Goal: Information Seeking & Learning: Learn about a topic

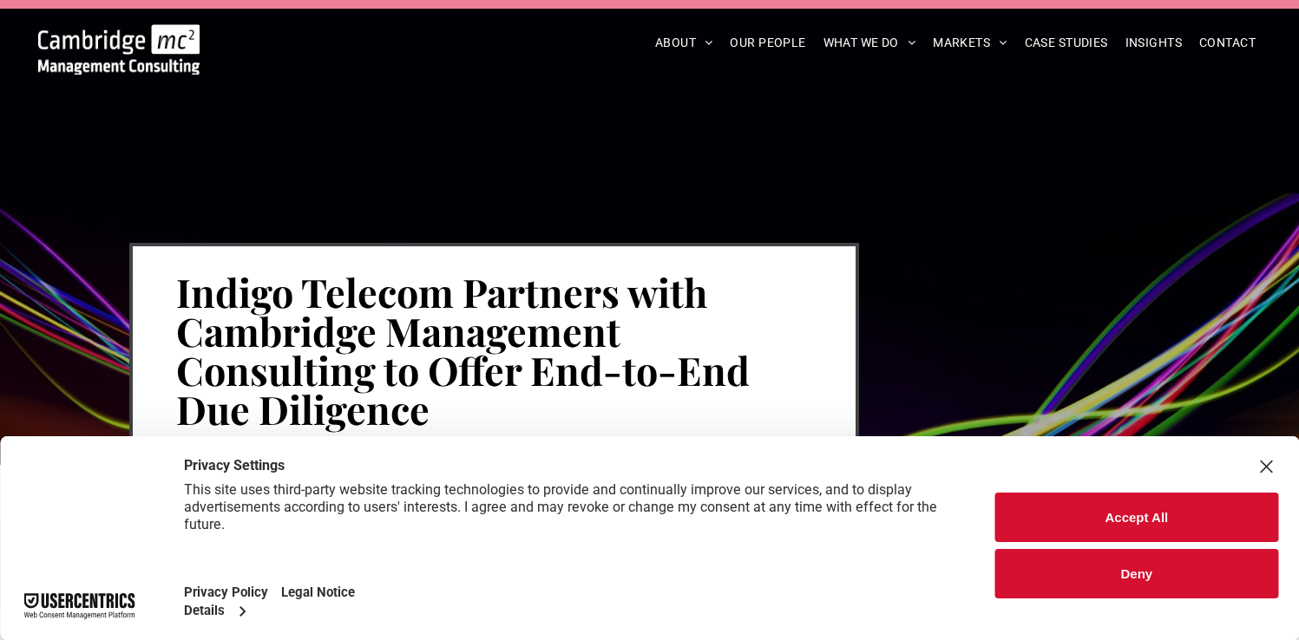
click at [649, 408] on h1 "Indigo Telecom Partners with Cambridge Management Consulting to Offer End-to-En…" at bounding box center [494, 351] width 636 height 160
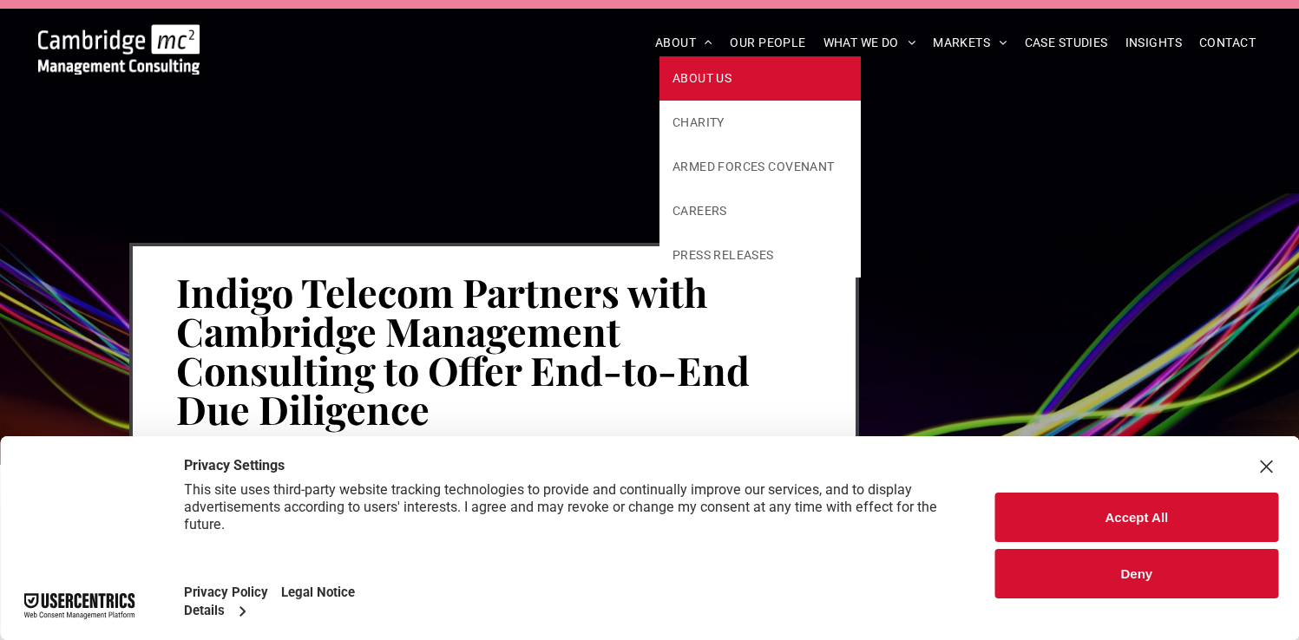
click at [721, 79] on span "ABOUT US" at bounding box center [701, 78] width 59 height 18
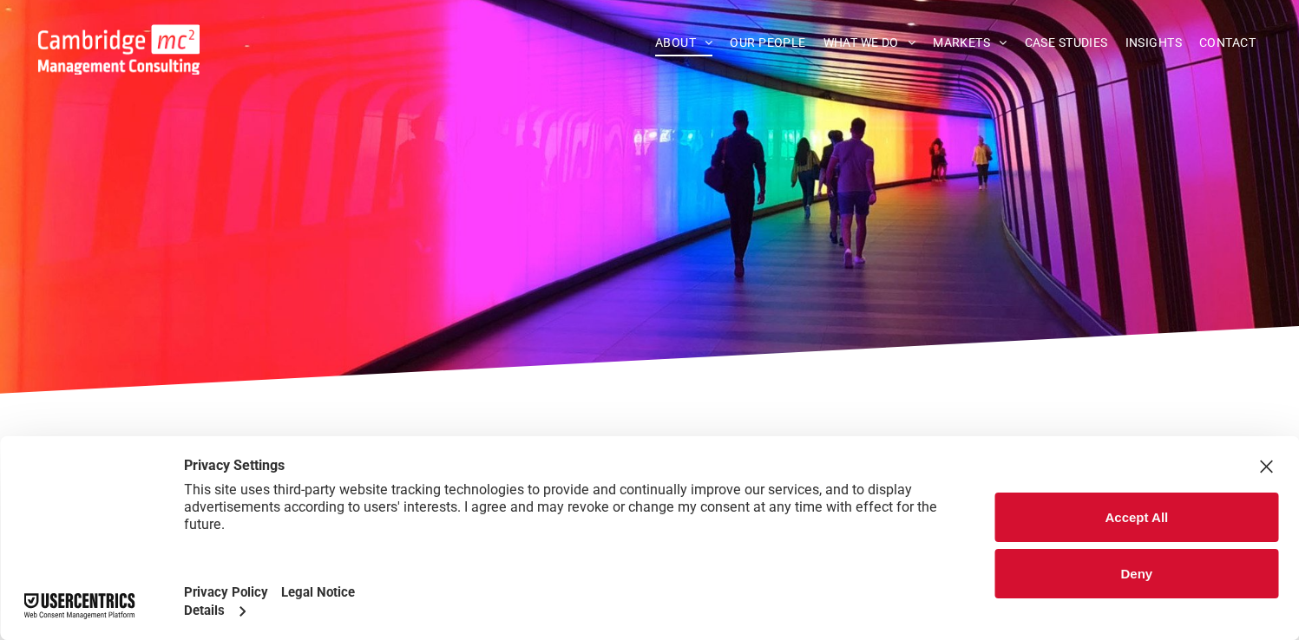
click at [1263, 457] on div "Close Layer" at bounding box center [1266, 467] width 24 height 24
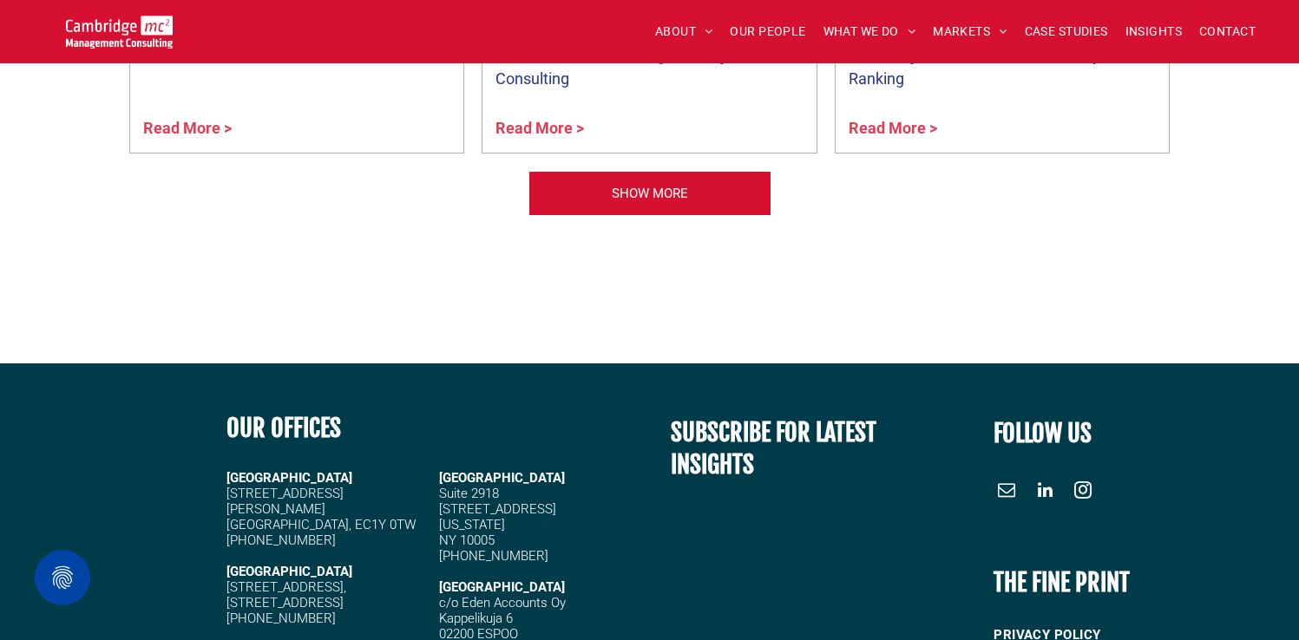
scroll to position [4416, 0]
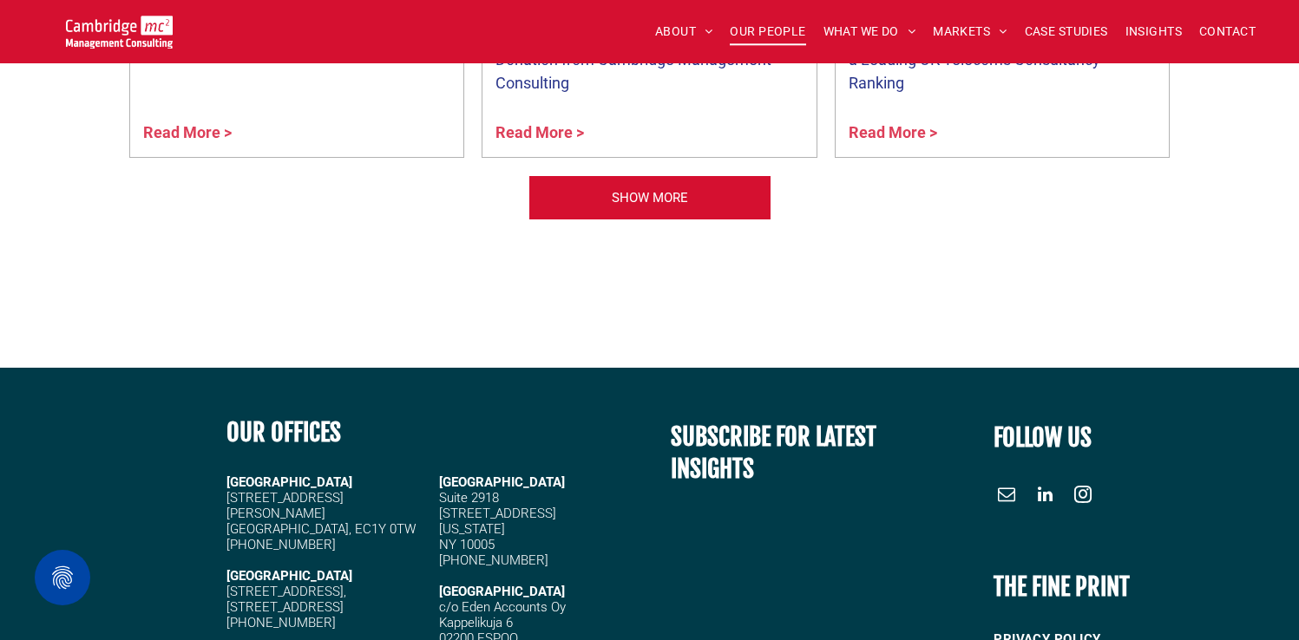
click at [766, 34] on span "OUR PEOPLE" at bounding box center [767, 31] width 75 height 27
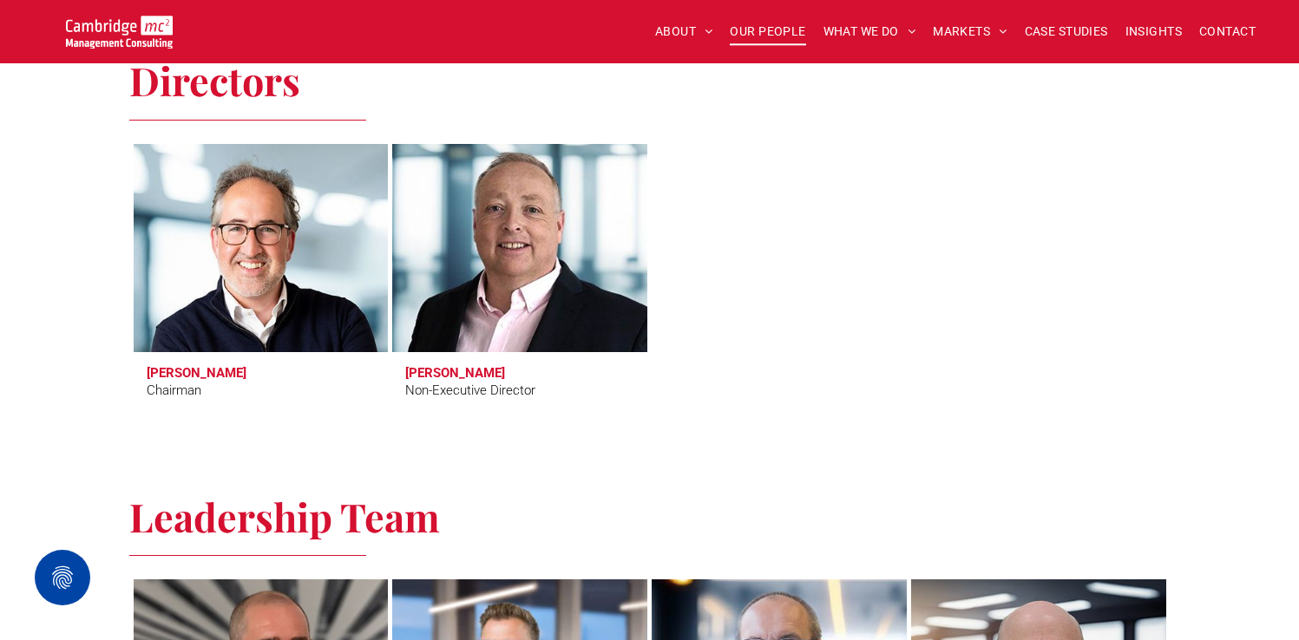
scroll to position [760, 0]
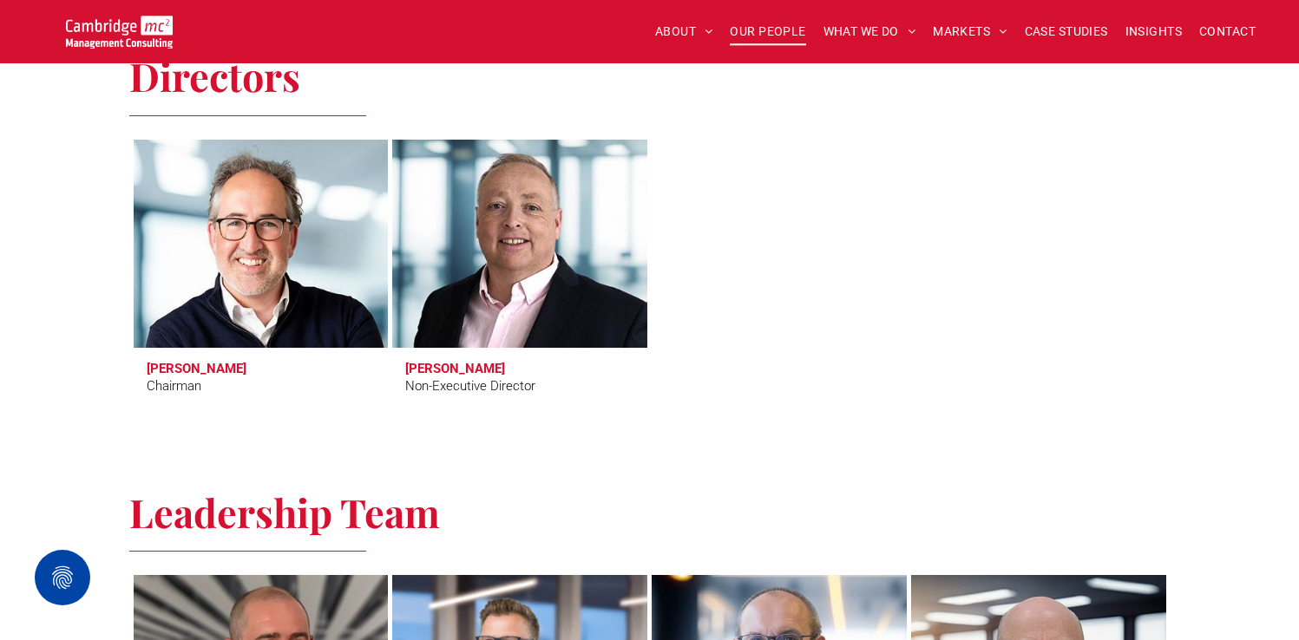
click at [255, 278] on link at bounding box center [261, 244] width 270 height 220
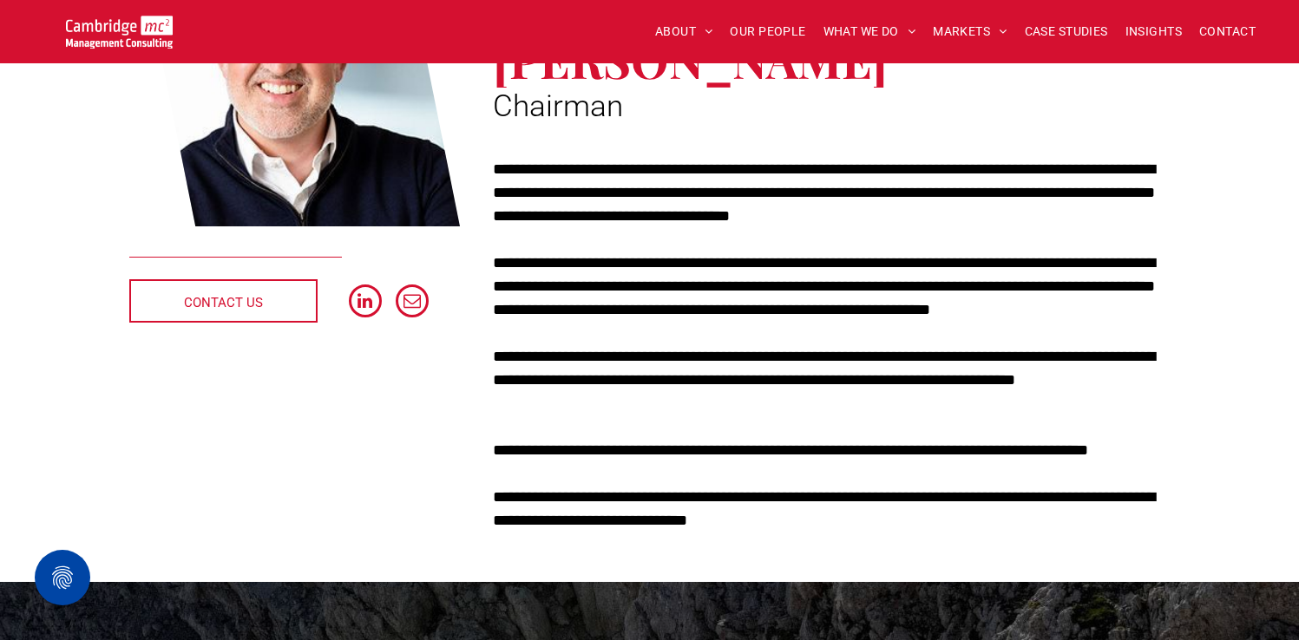
scroll to position [338, 0]
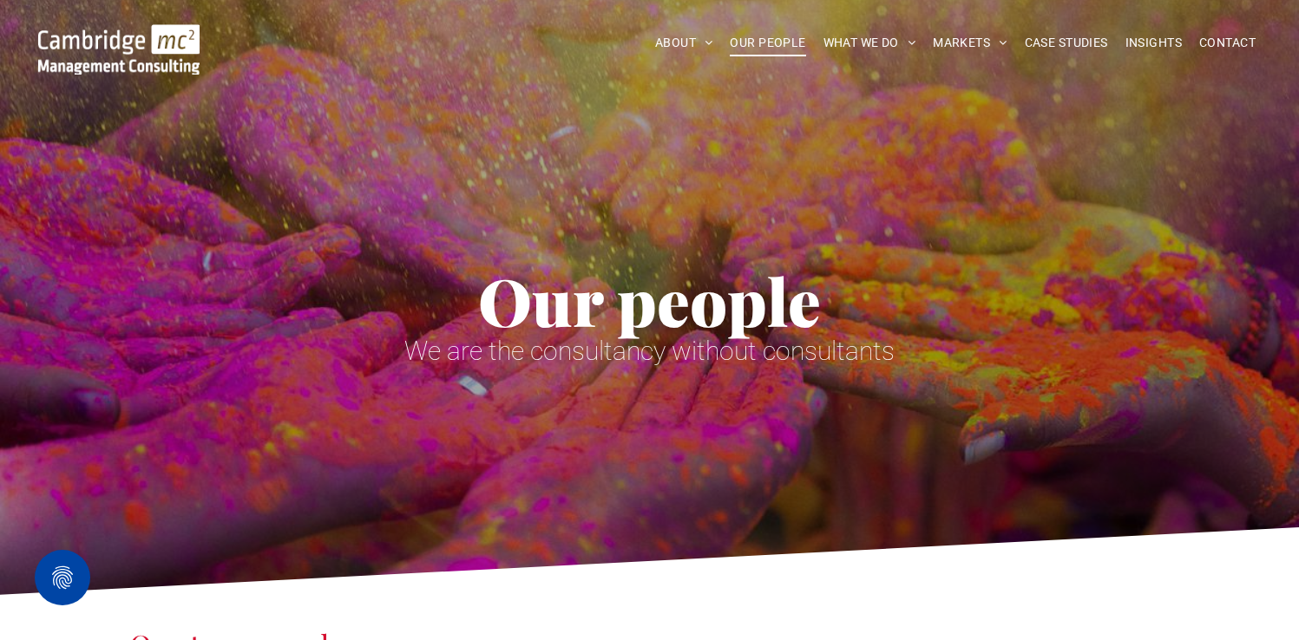
scroll to position [760, 0]
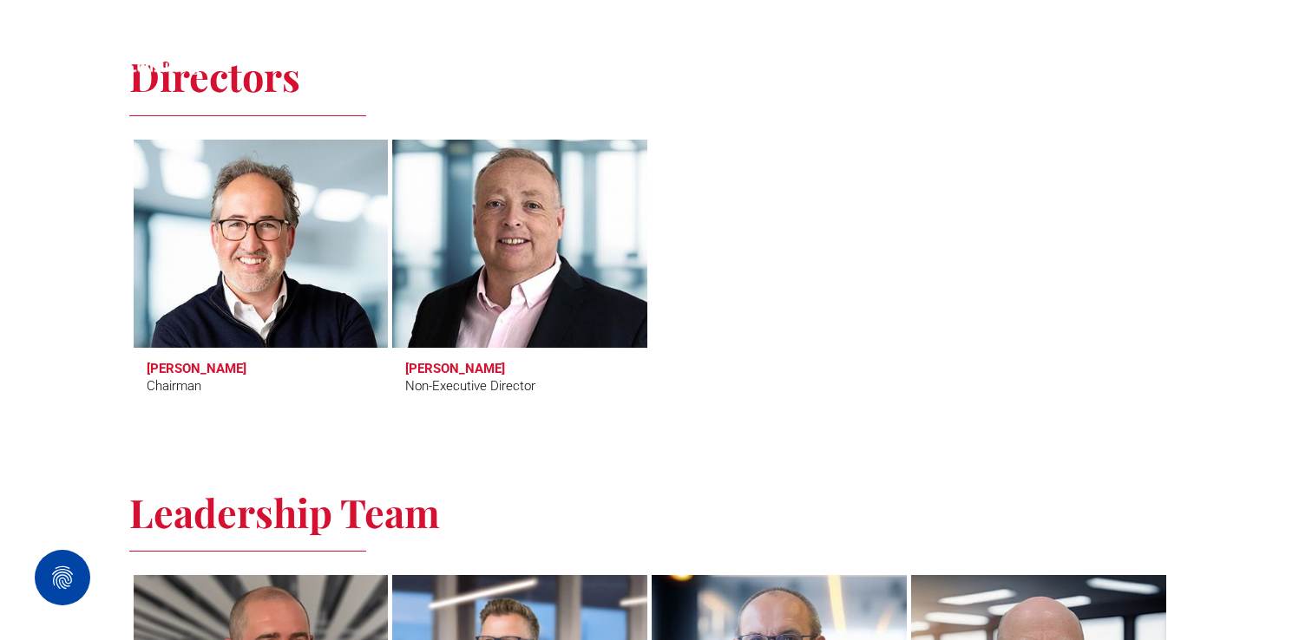
click at [535, 285] on link at bounding box center [519, 244] width 270 height 220
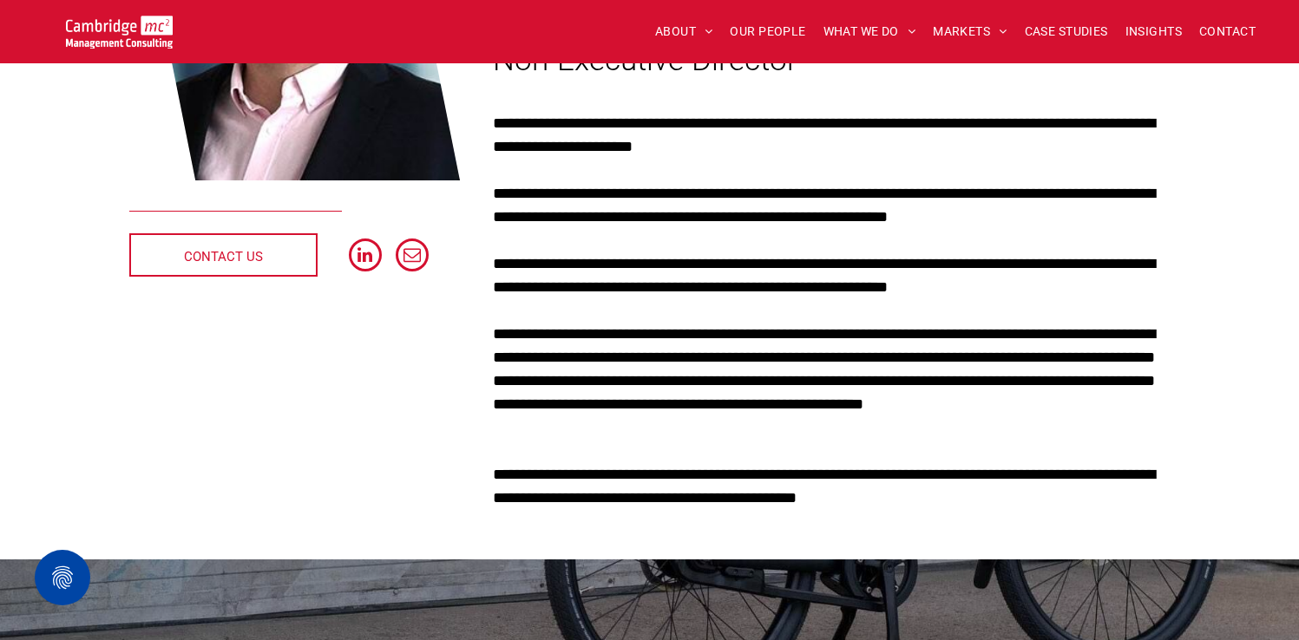
scroll to position [385, 0]
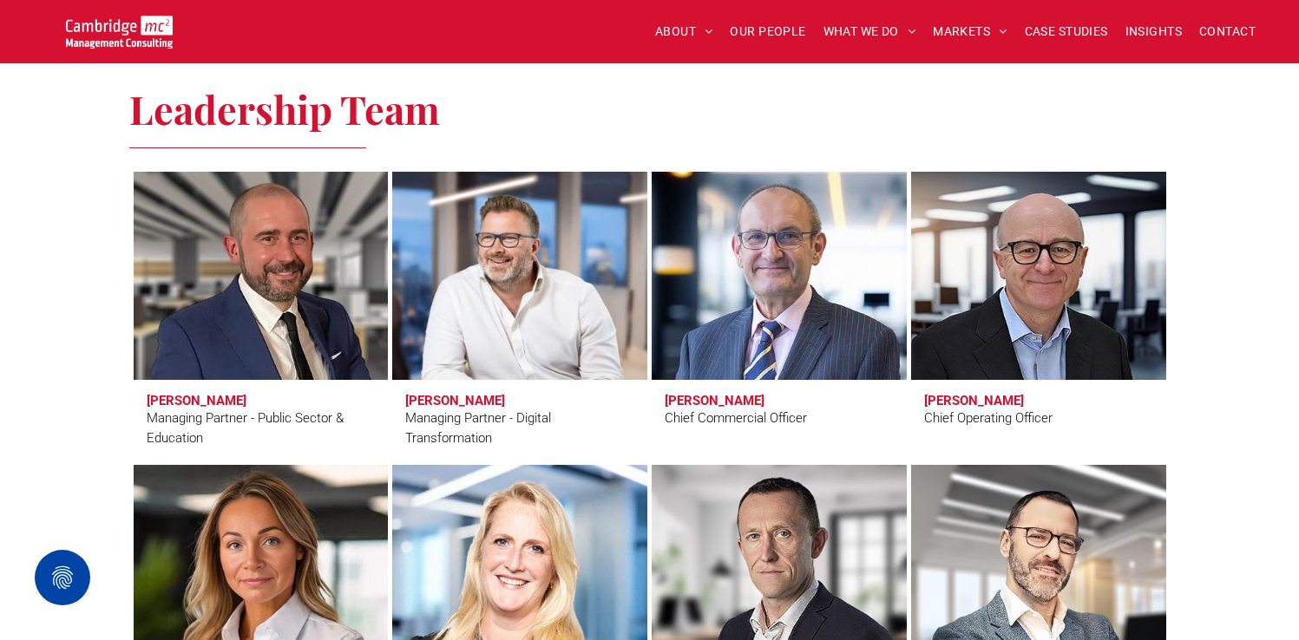
scroll to position [1164, 0]
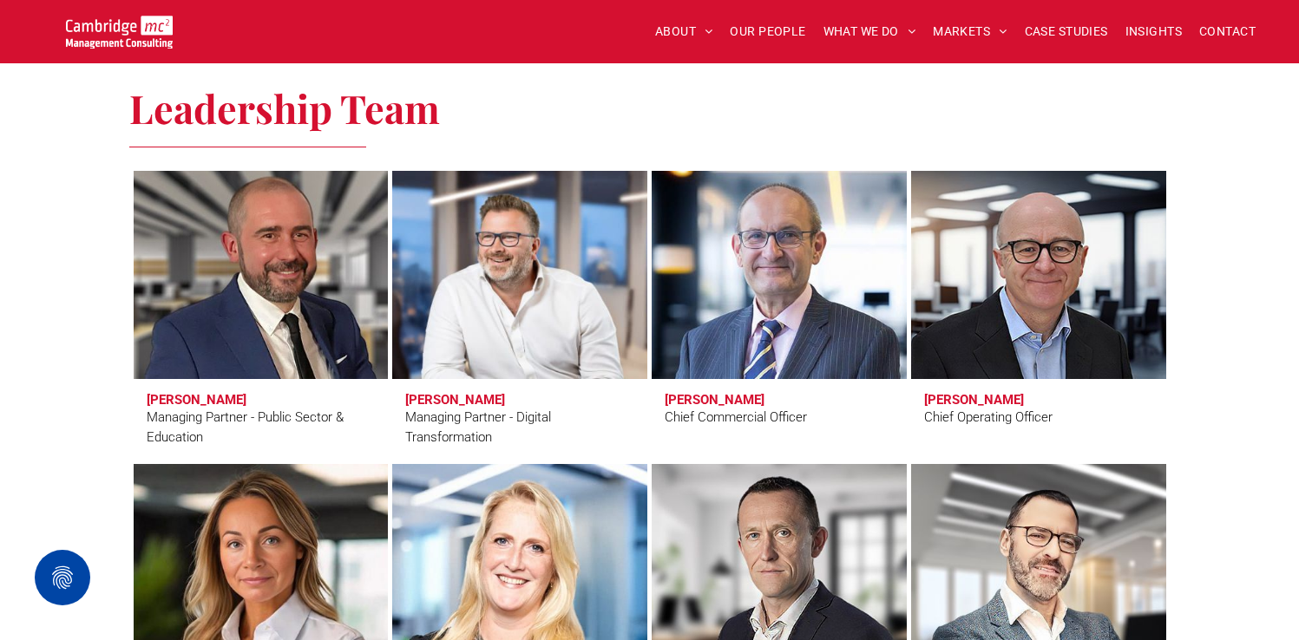
click at [310, 282] on link at bounding box center [261, 275] width 270 height 220
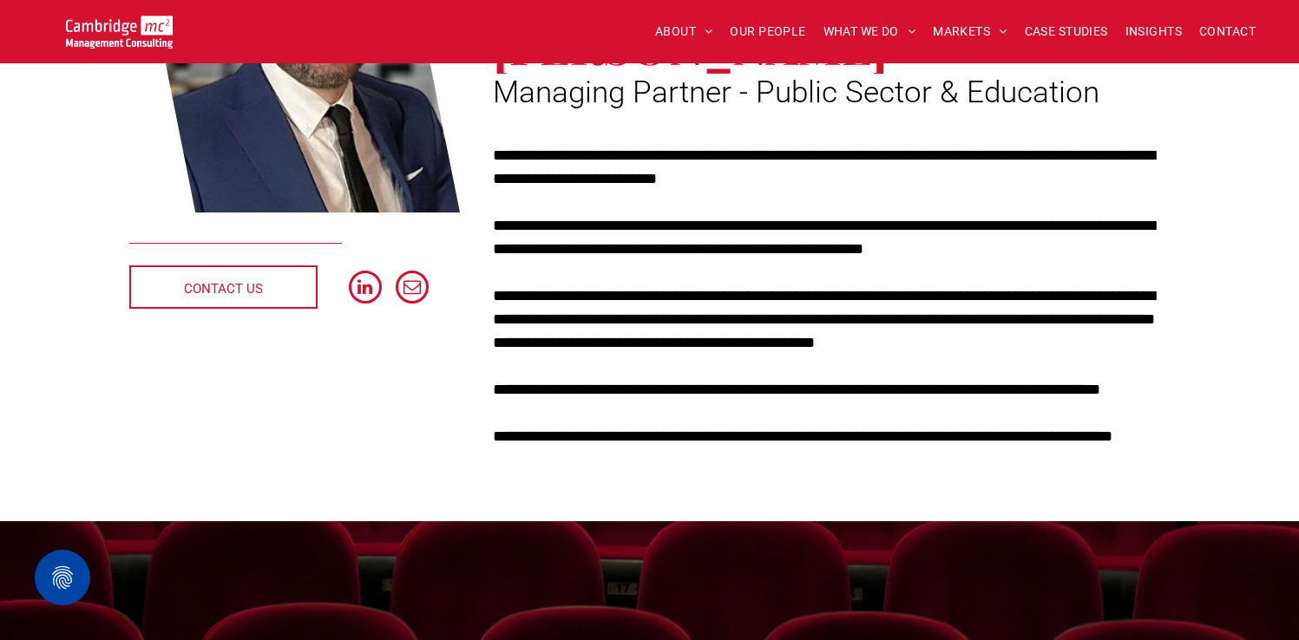
scroll to position [351, 0]
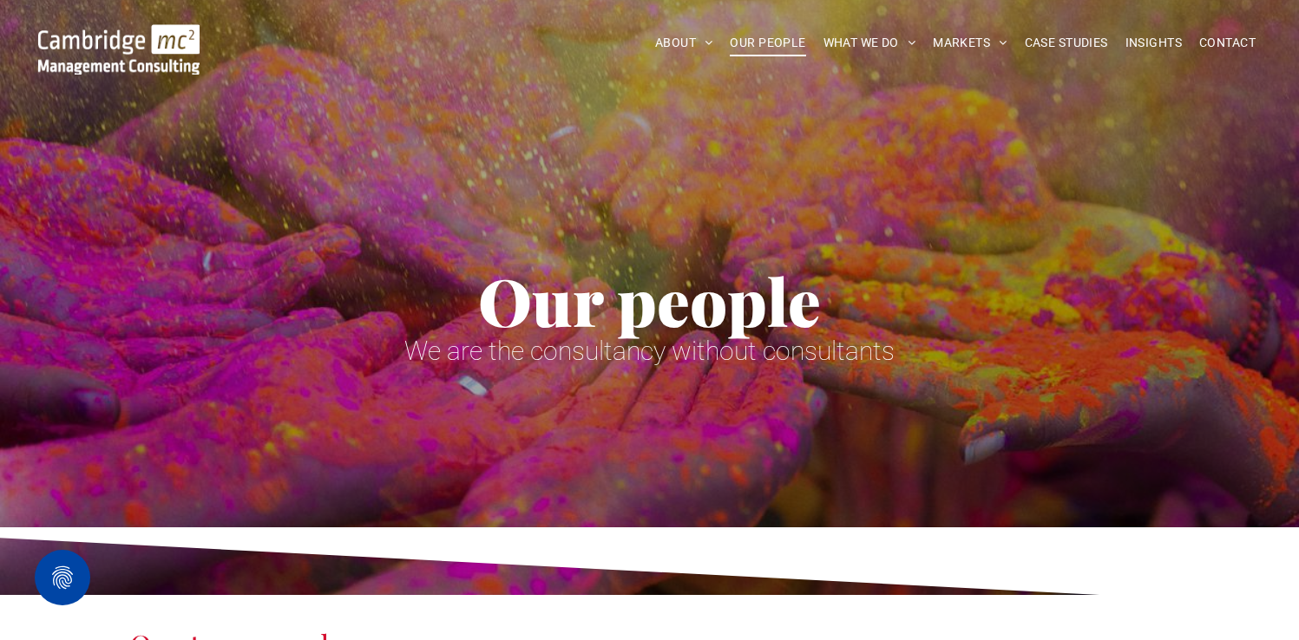
scroll to position [1164, 0]
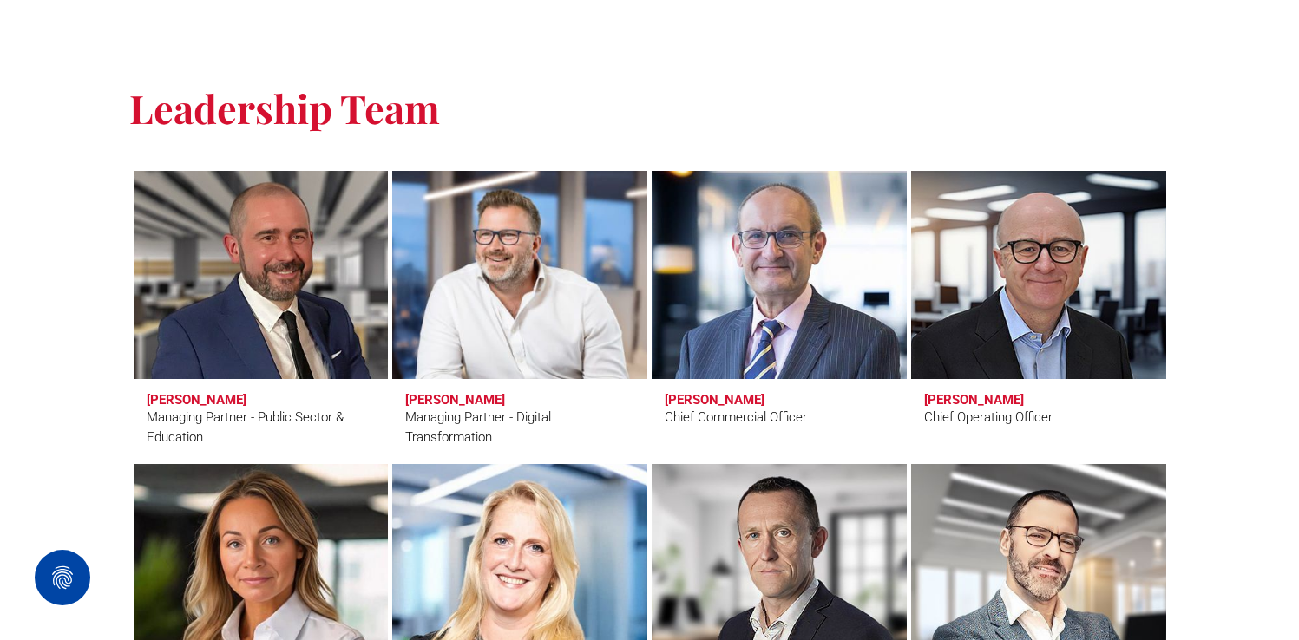
click at [502, 301] on link at bounding box center [519, 275] width 270 height 220
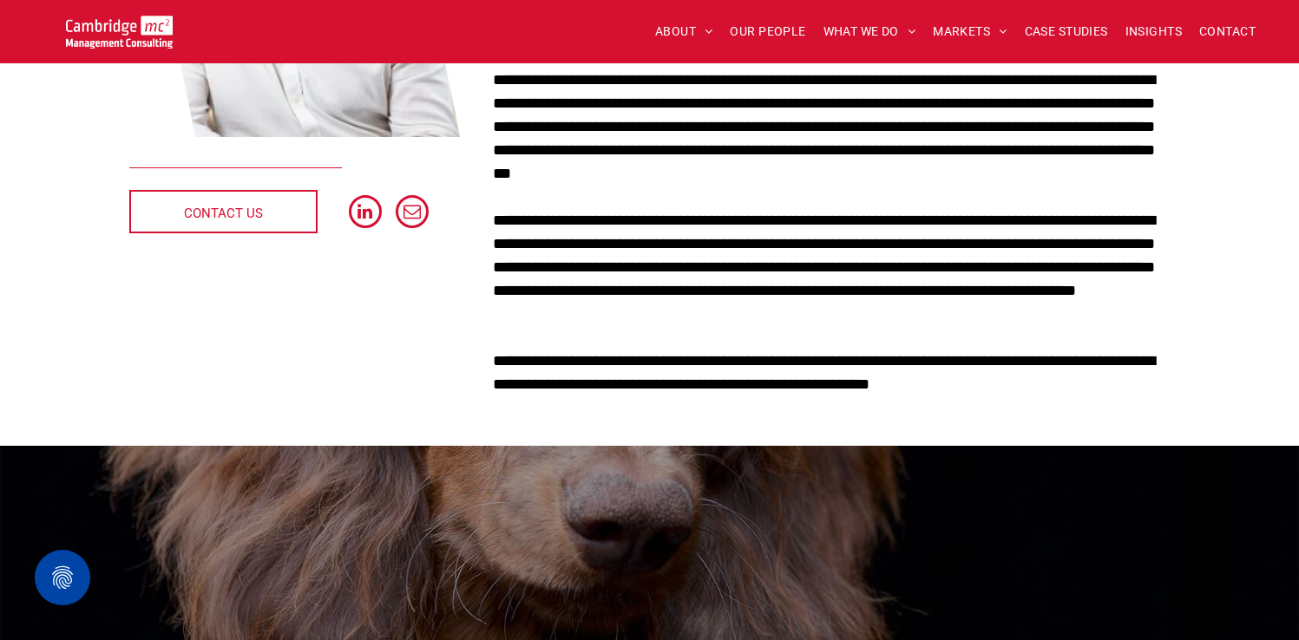
scroll to position [342, 0]
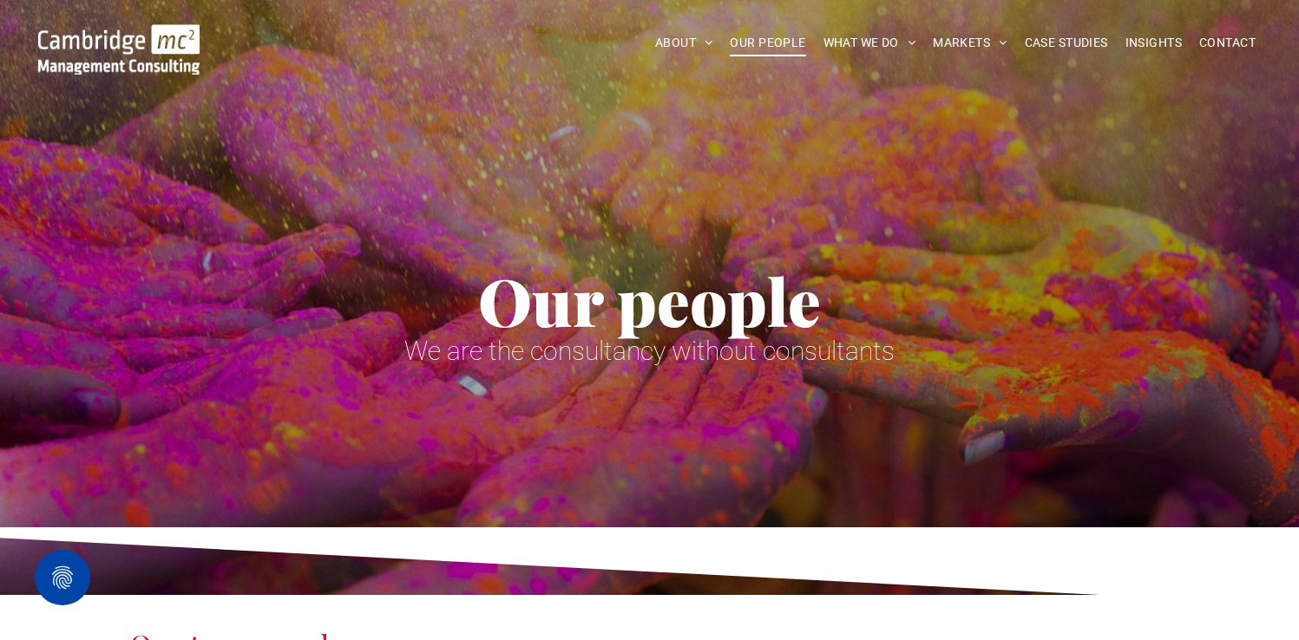
scroll to position [1164, 0]
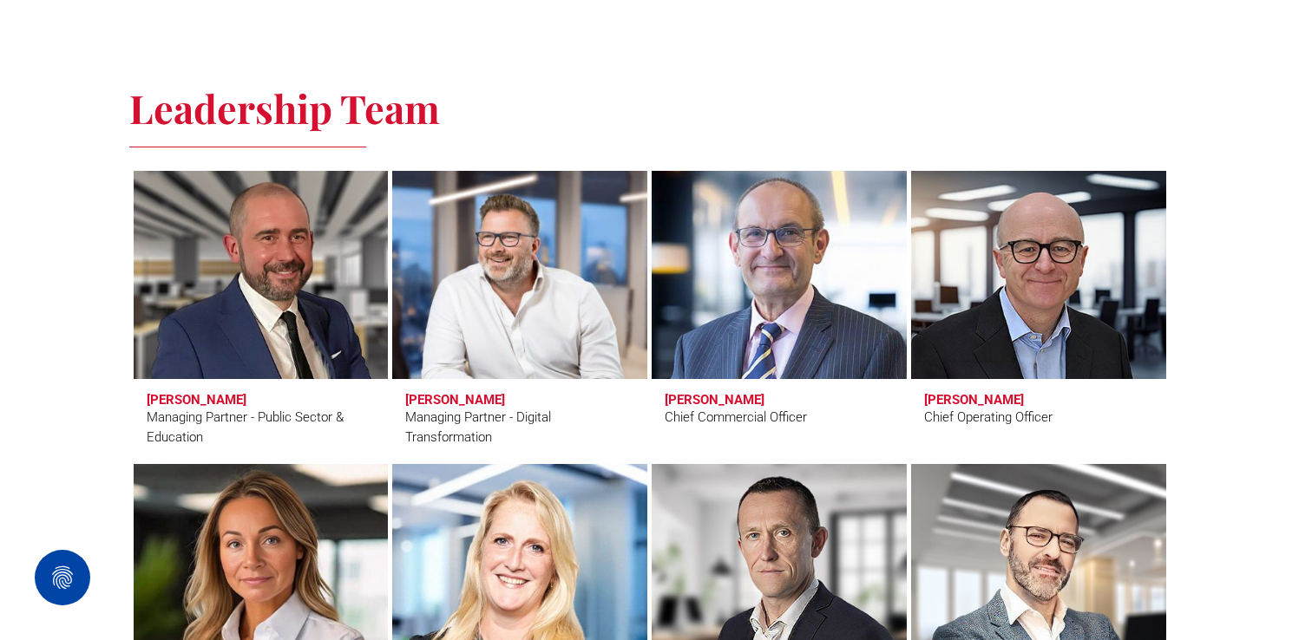
click at [817, 305] on link at bounding box center [779, 275] width 270 height 220
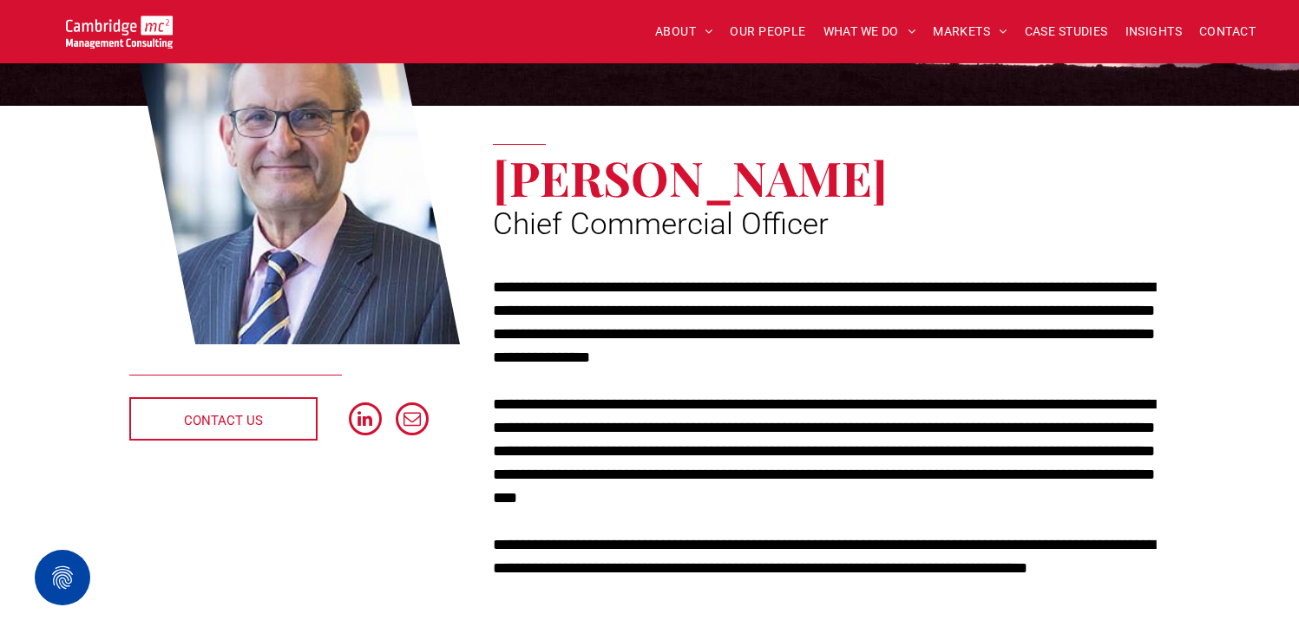
scroll to position [330, 0]
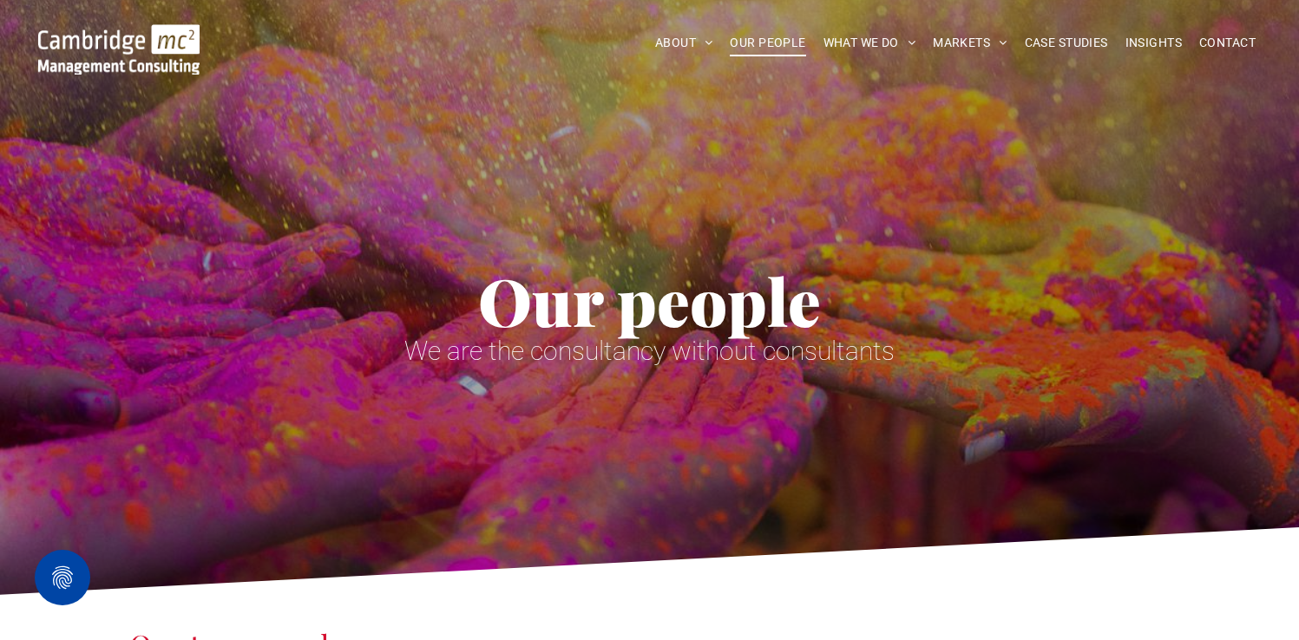
scroll to position [1164, 0]
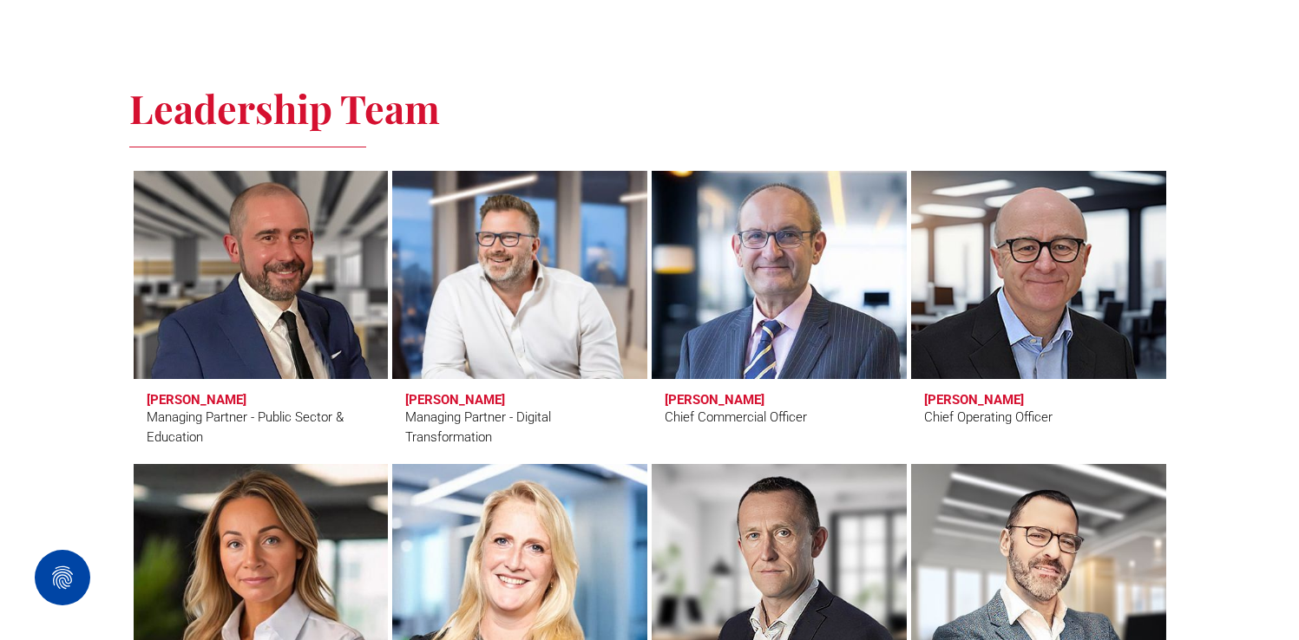
click at [987, 346] on link at bounding box center [1038, 275] width 270 height 220
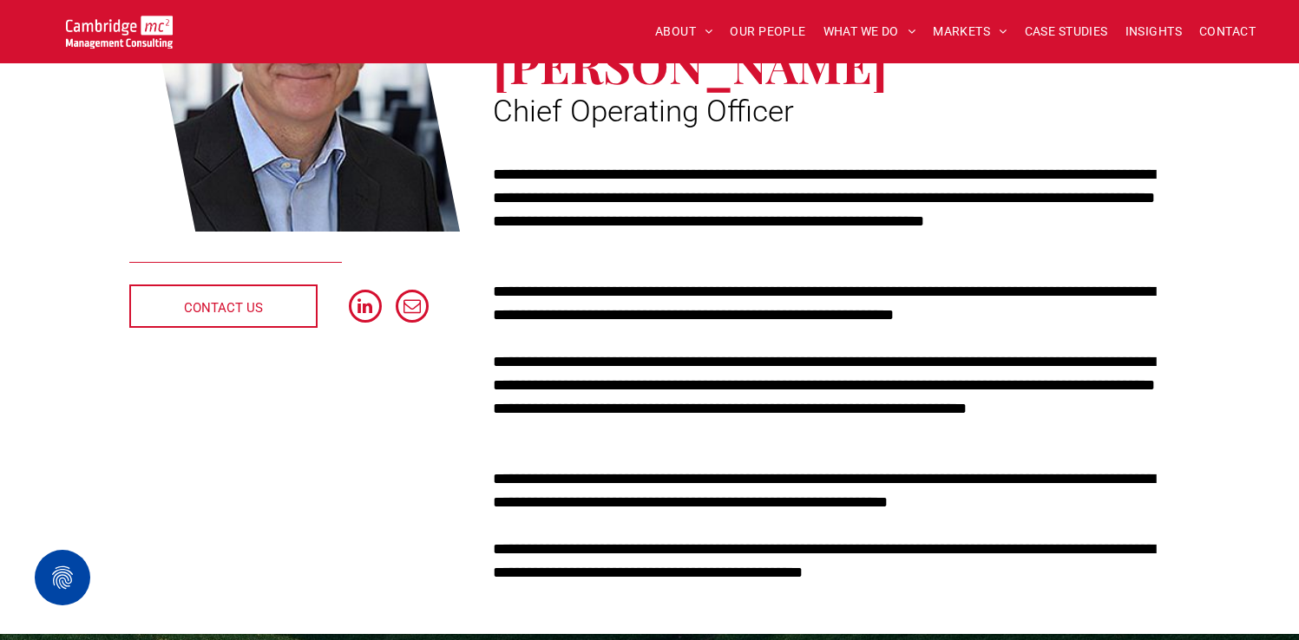
scroll to position [375, 0]
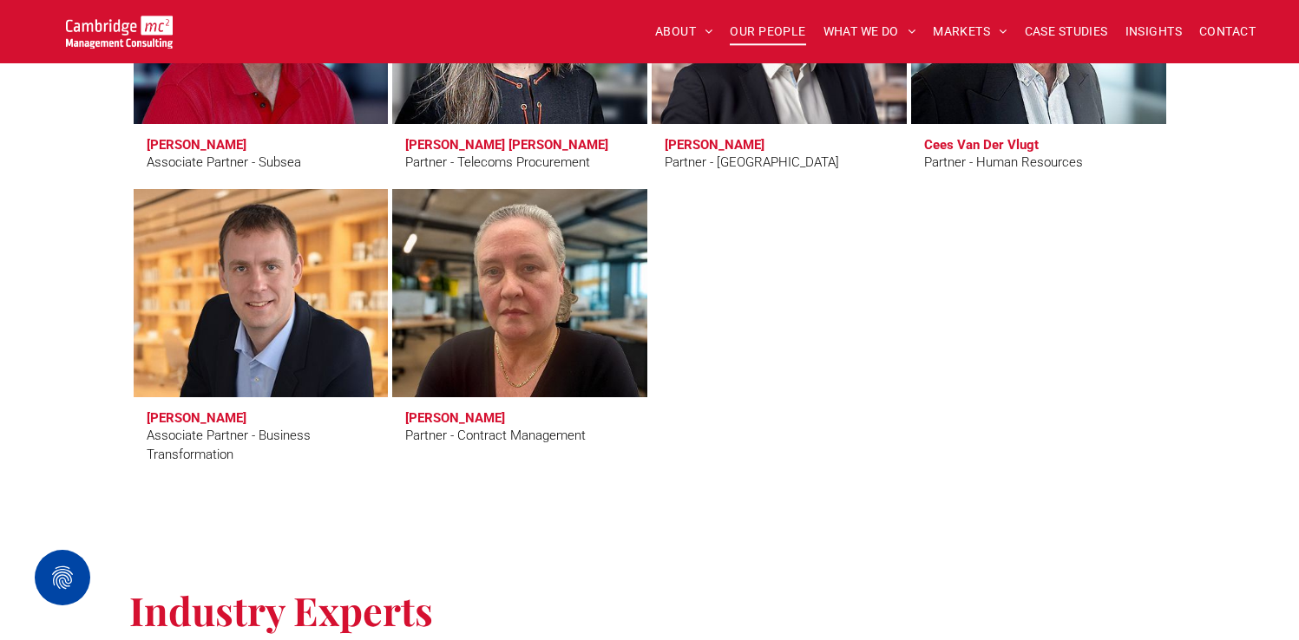
scroll to position [4687, 0]
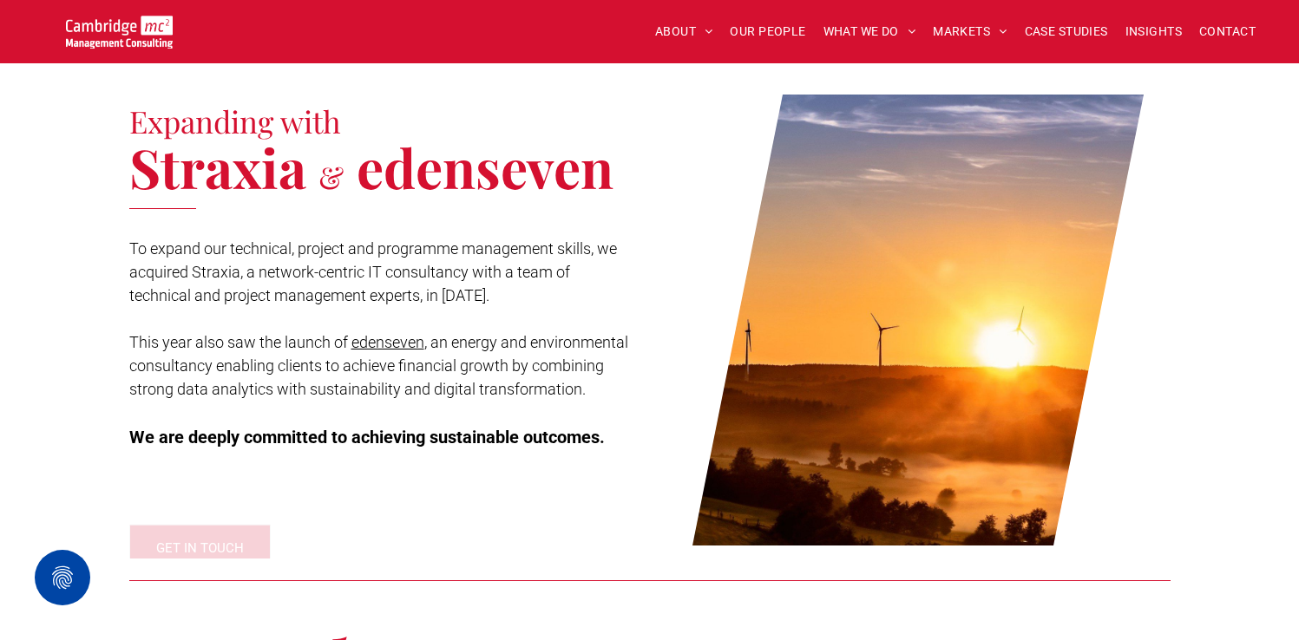
scroll to position [1912, 0]
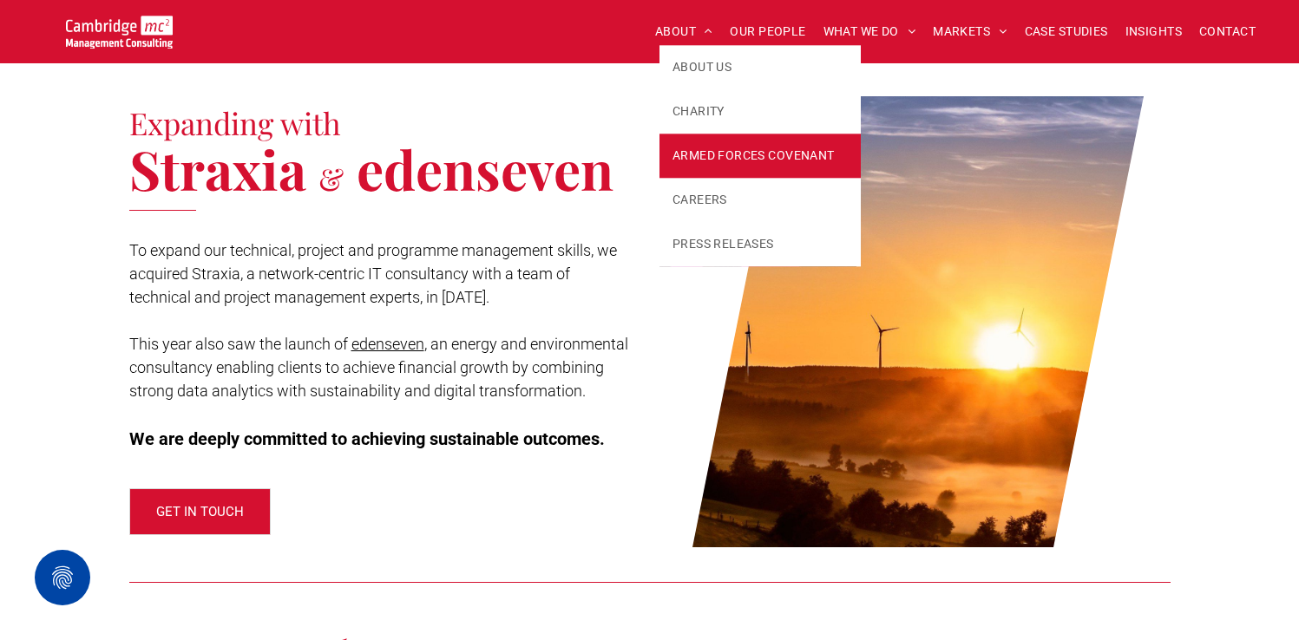
click at [751, 160] on span "ARMED FORCES COVENANT" at bounding box center [753, 156] width 162 height 18
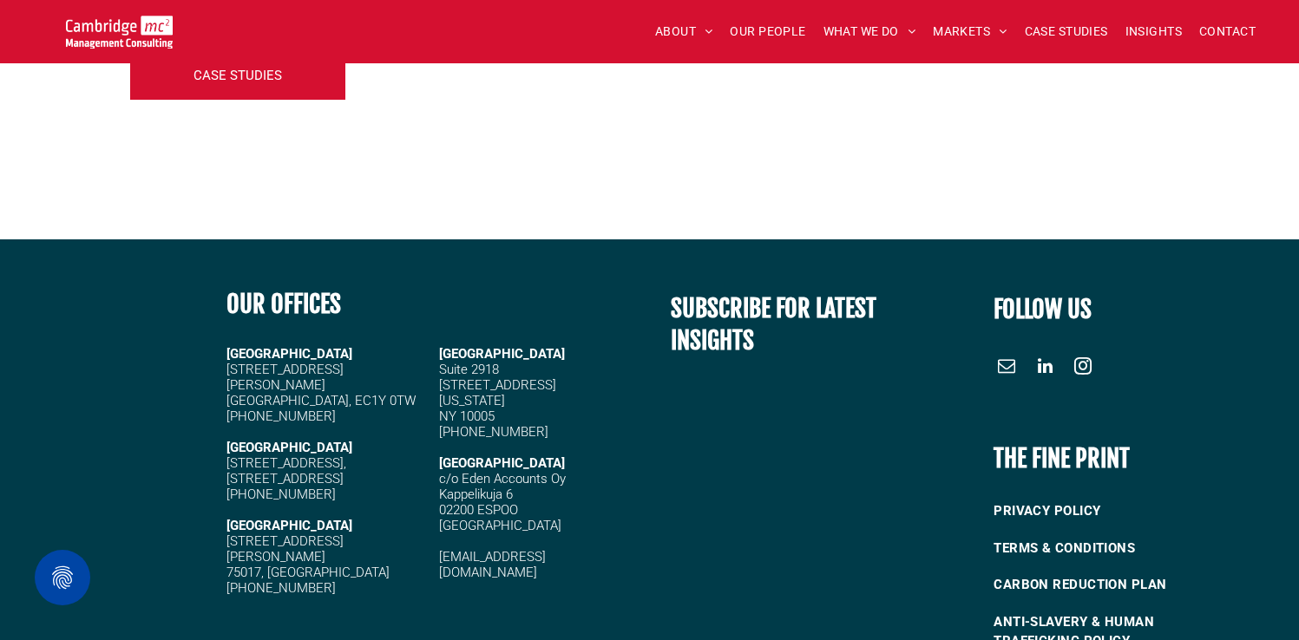
scroll to position [5641, 0]
